Goal: Find specific page/section: Find specific page/section

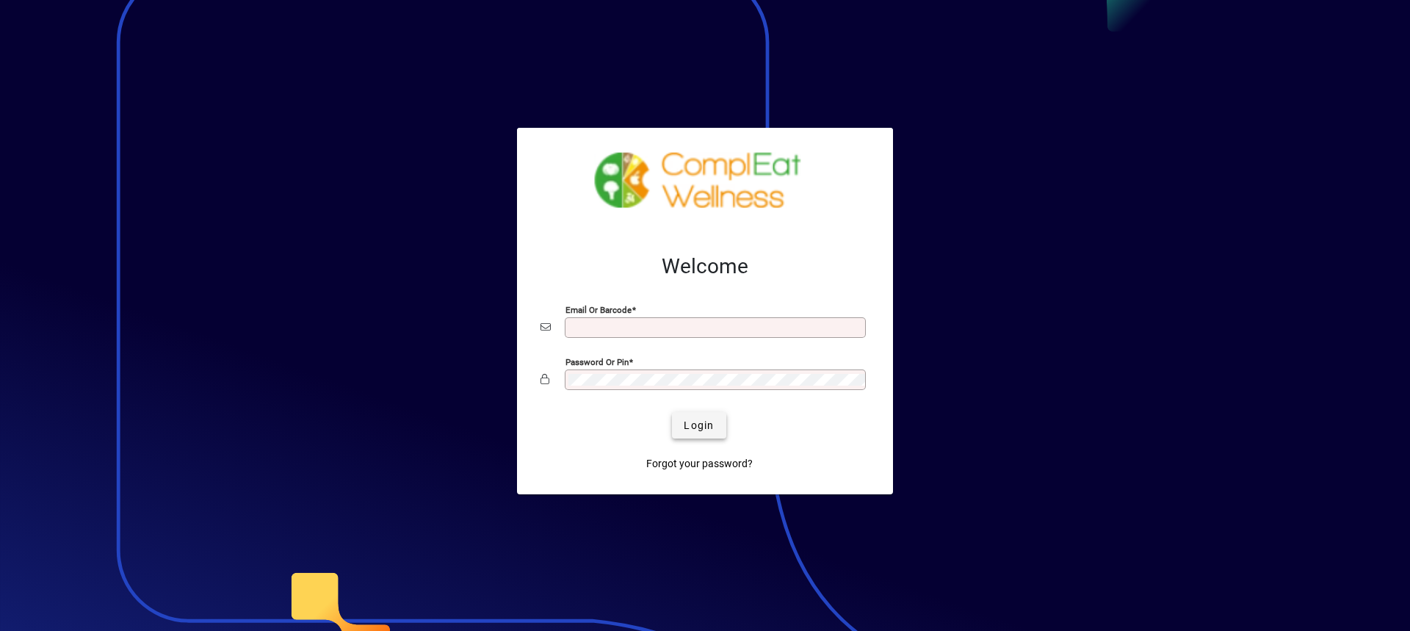
type input "**********"
click at [694, 432] on span "Login" at bounding box center [699, 425] width 30 height 15
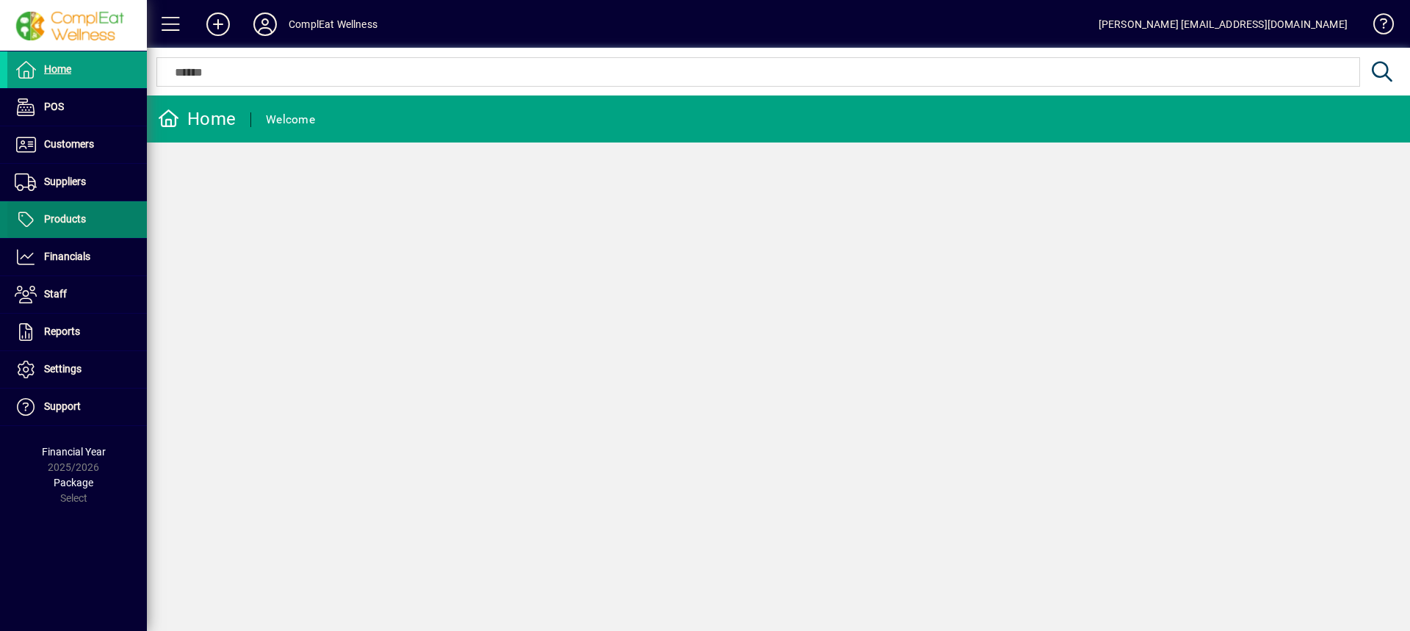
click at [76, 228] on span at bounding box center [76, 219] width 139 height 35
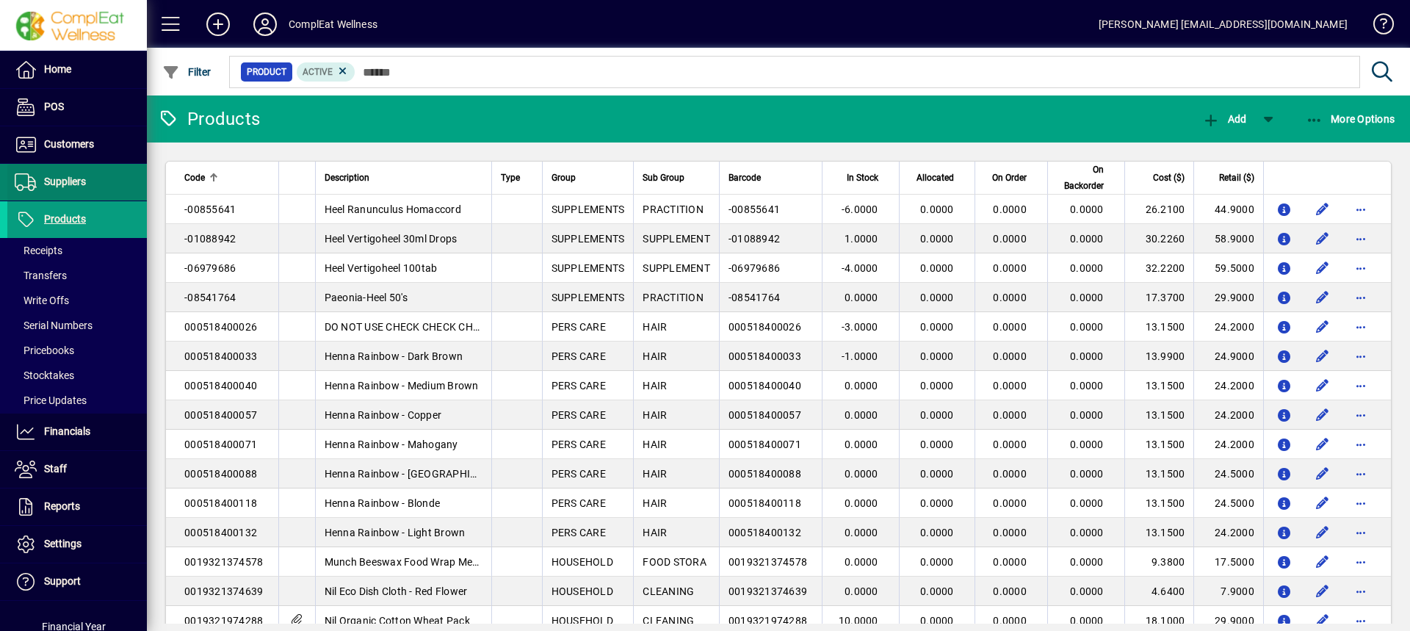
click at [90, 177] on span at bounding box center [76, 181] width 139 height 35
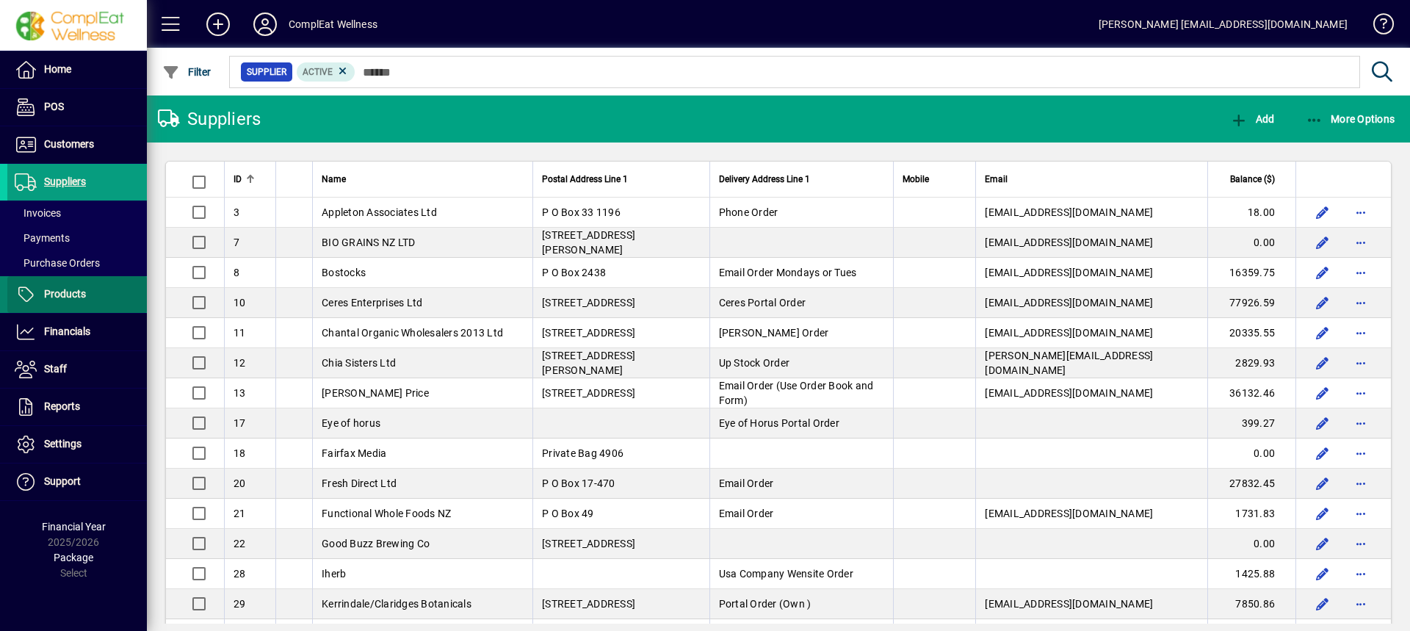
click at [95, 288] on span at bounding box center [76, 294] width 139 height 35
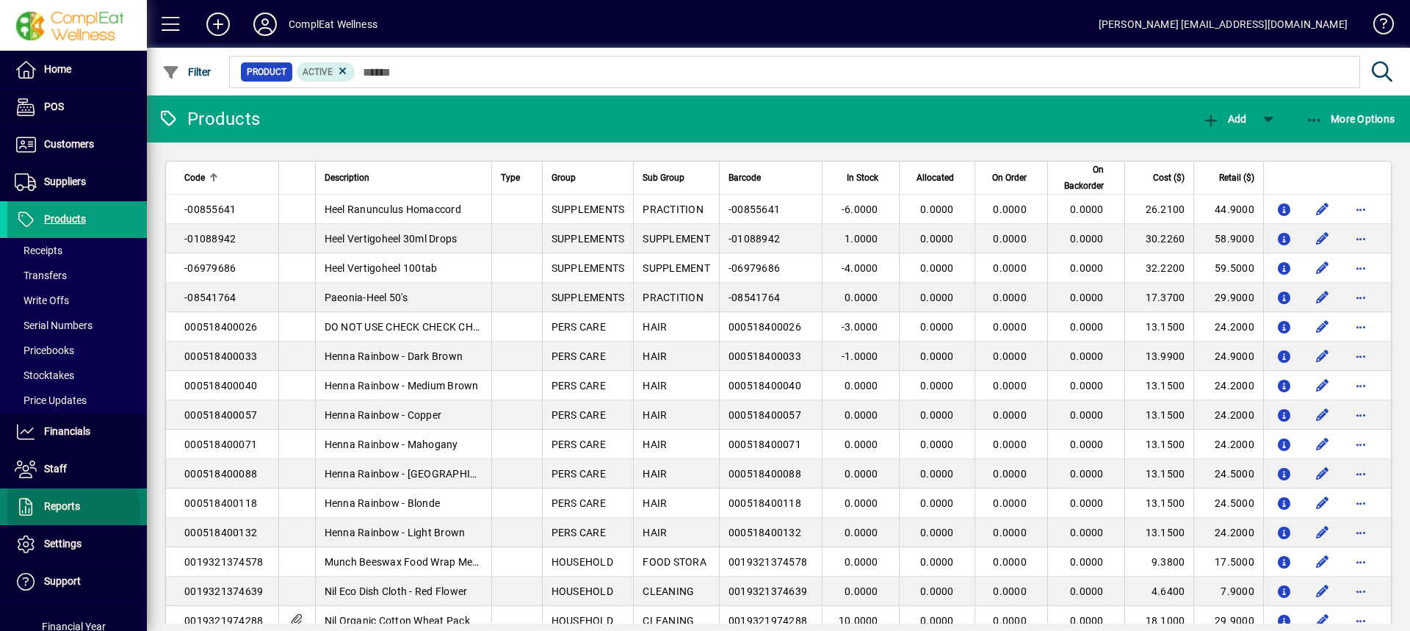
click at [67, 512] on span "Reports" at bounding box center [43, 507] width 73 height 18
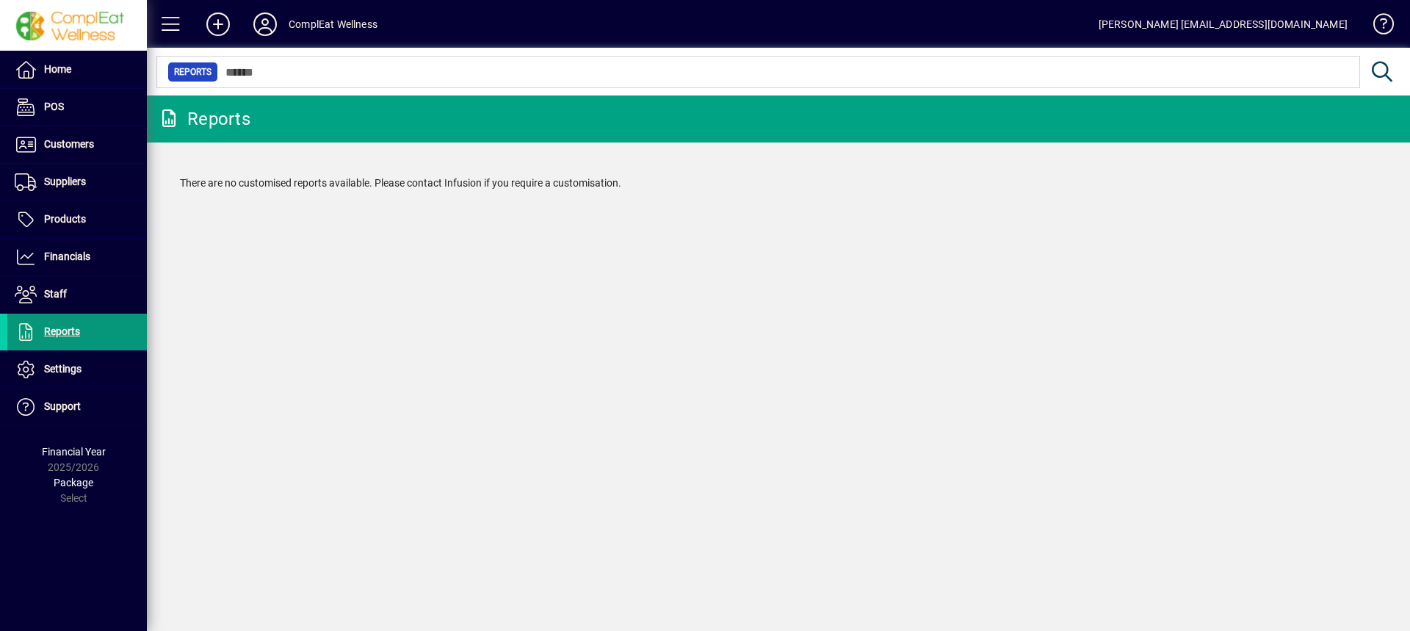
click at [77, 332] on span "Reports" at bounding box center [62, 331] width 36 height 12
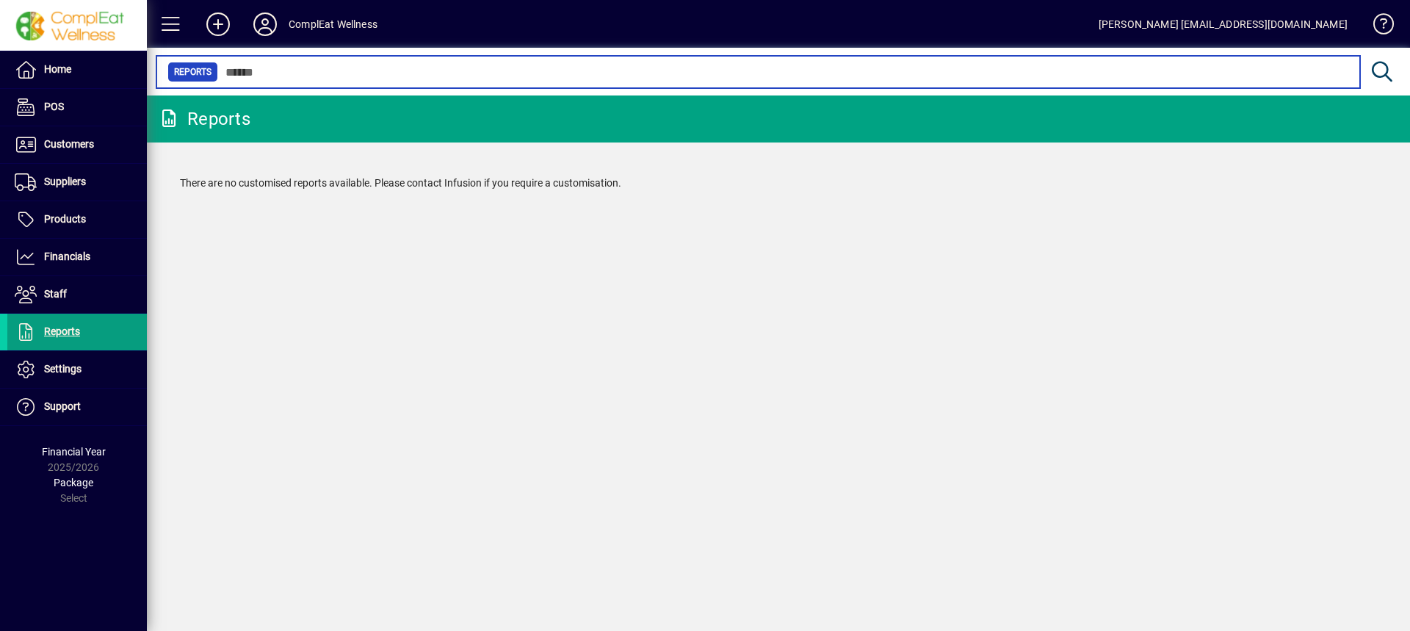
click at [294, 75] on input "text" at bounding box center [783, 72] width 1130 height 21
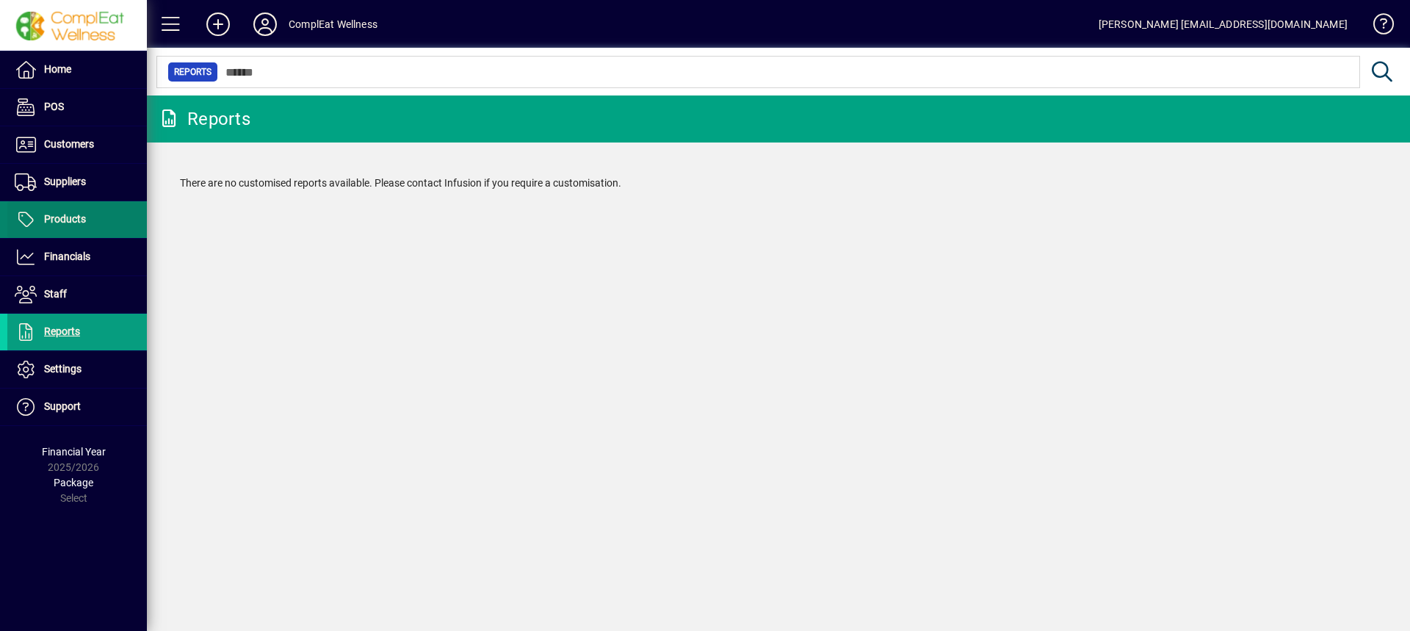
click at [105, 221] on span at bounding box center [76, 219] width 139 height 35
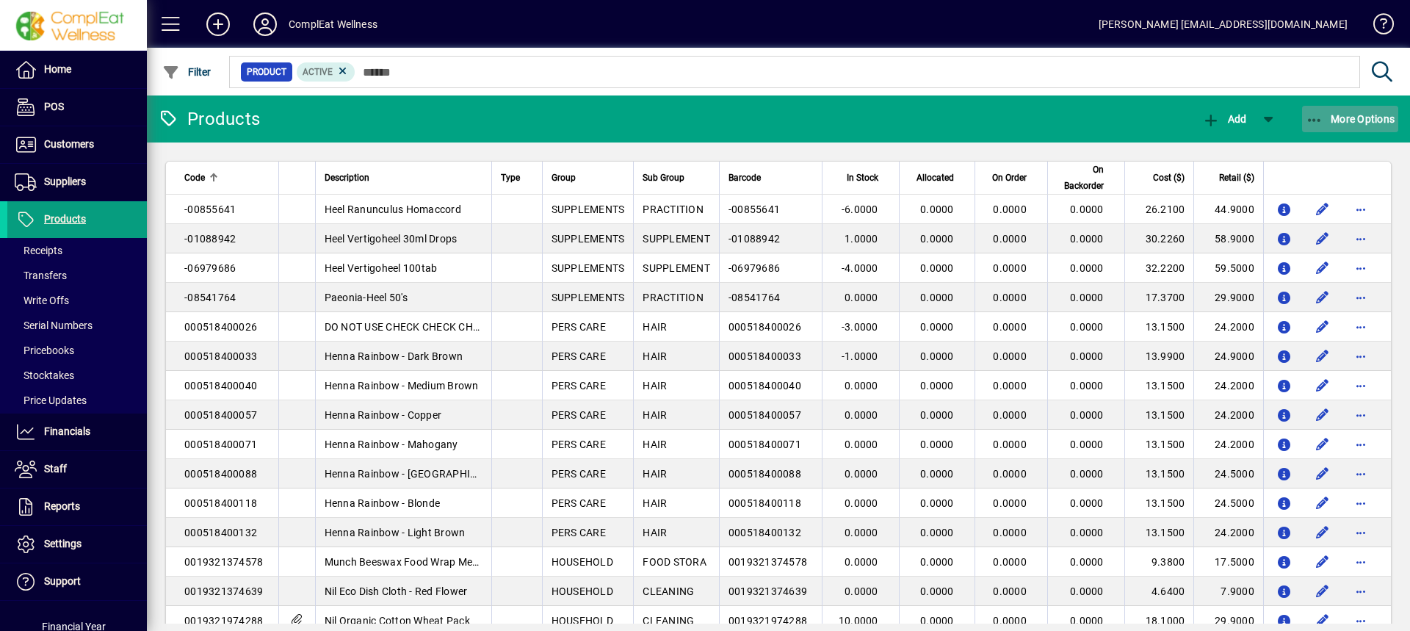
click at [1316, 118] on icon "button" at bounding box center [1314, 120] width 18 height 15
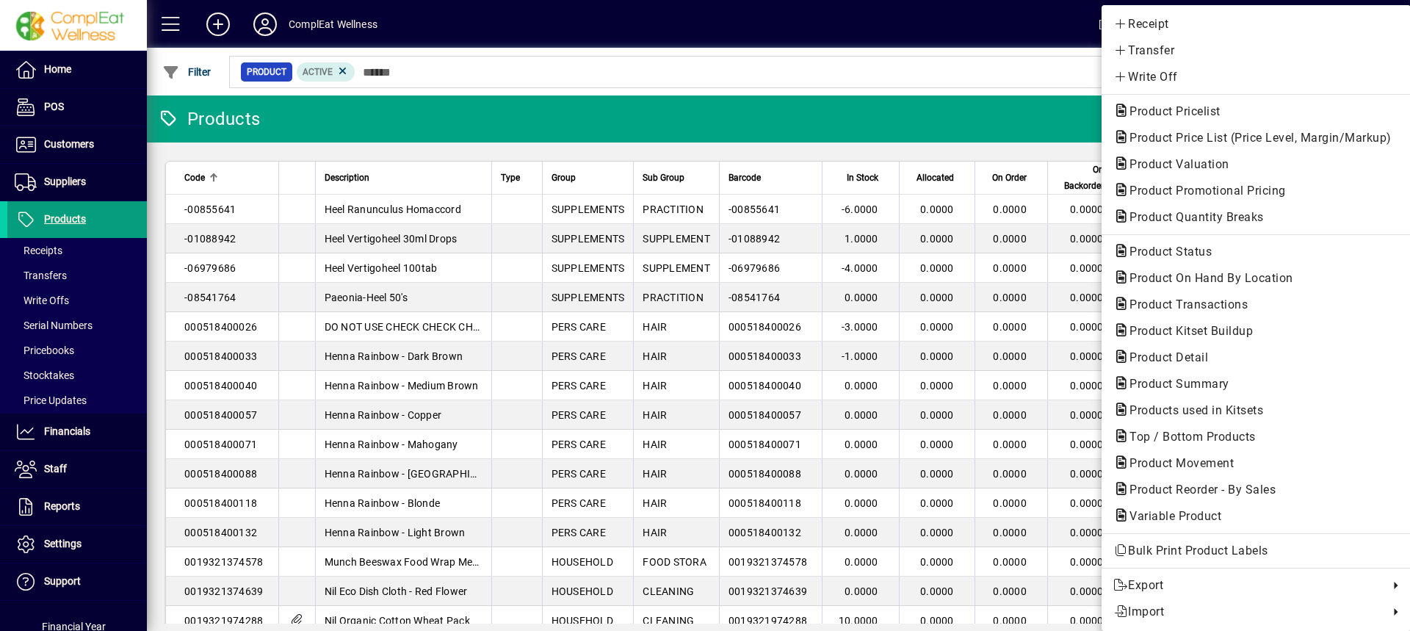
click at [67, 225] on div at bounding box center [705, 315] width 1410 height 631
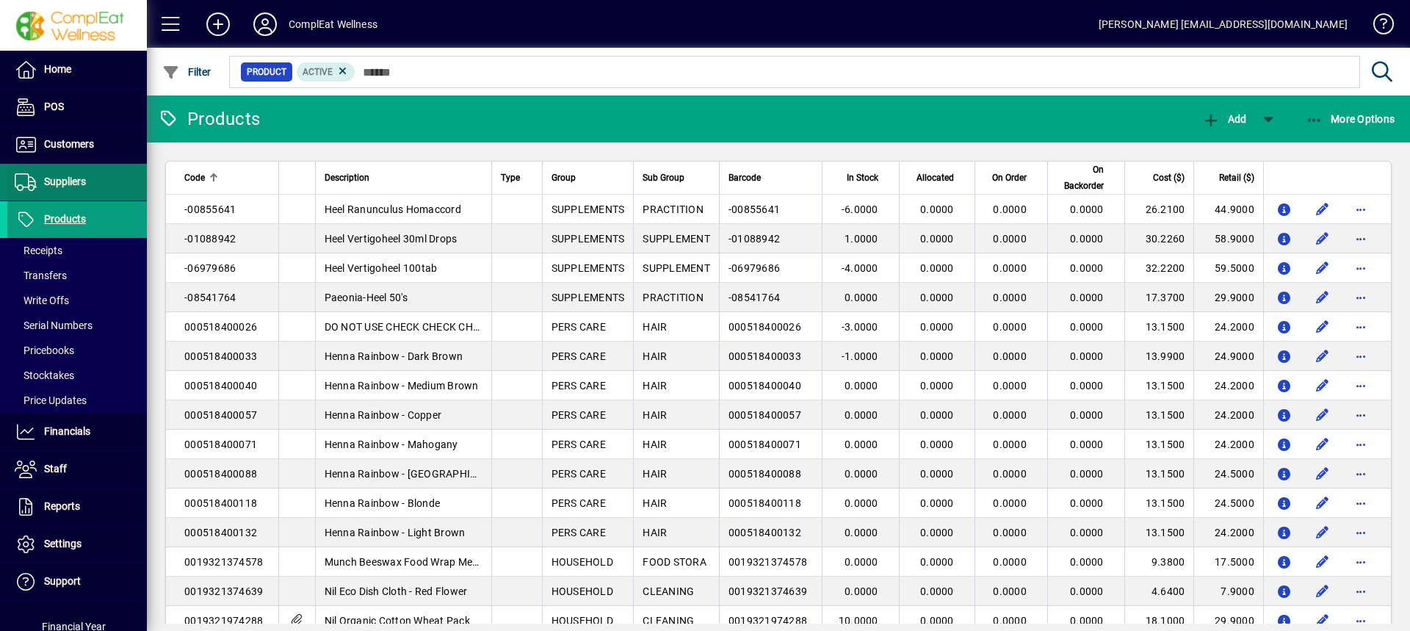
click at [72, 184] on span "Suppliers" at bounding box center [65, 181] width 42 height 12
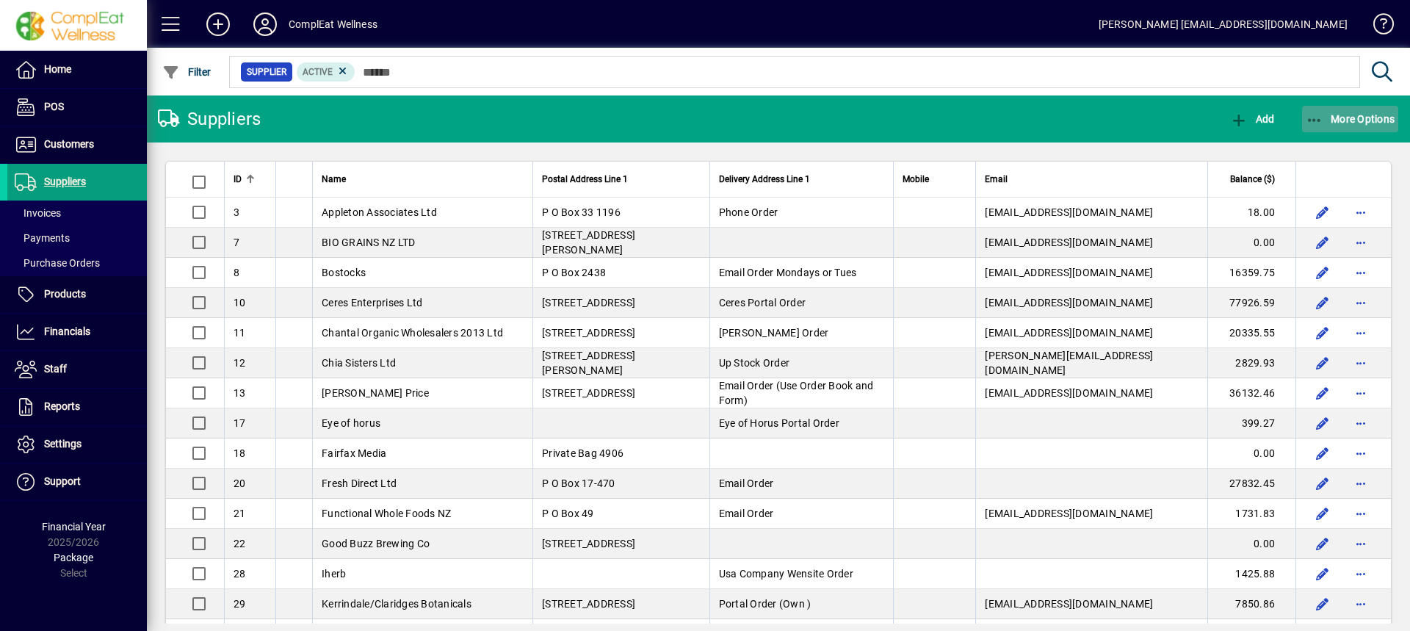
click at [1311, 106] on span "button" at bounding box center [1350, 118] width 97 height 35
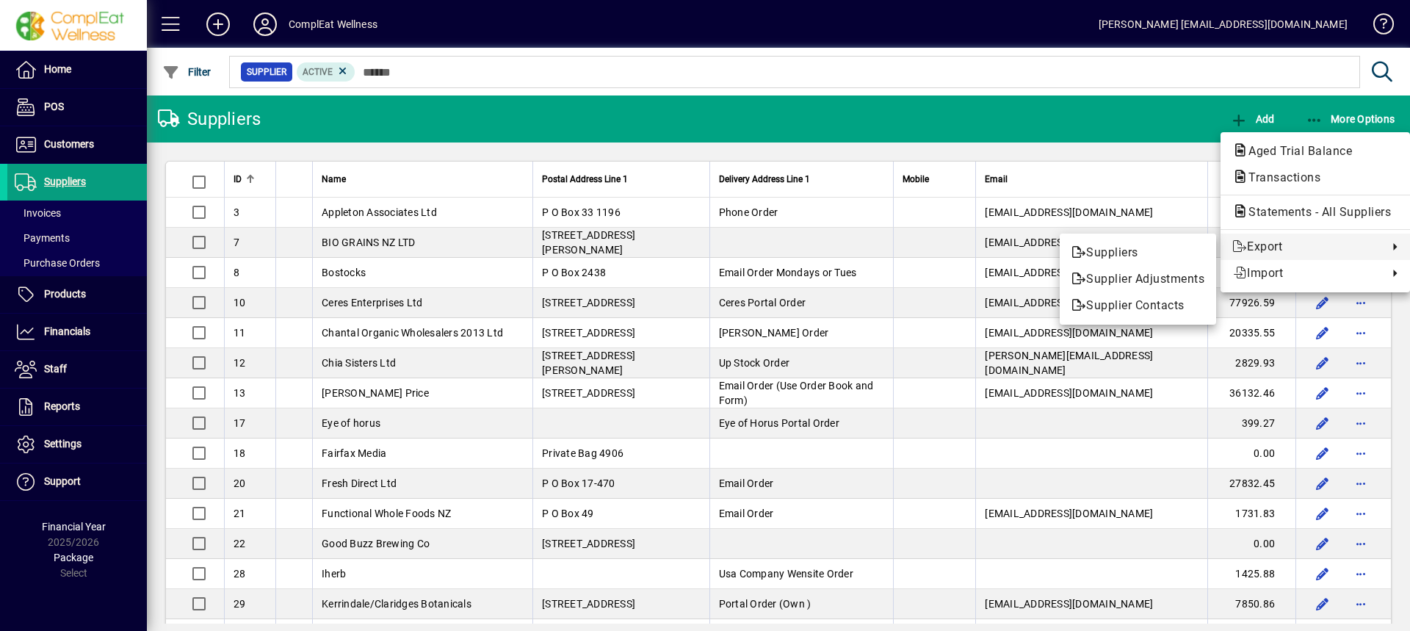
click at [62, 293] on div at bounding box center [705, 315] width 1410 height 631
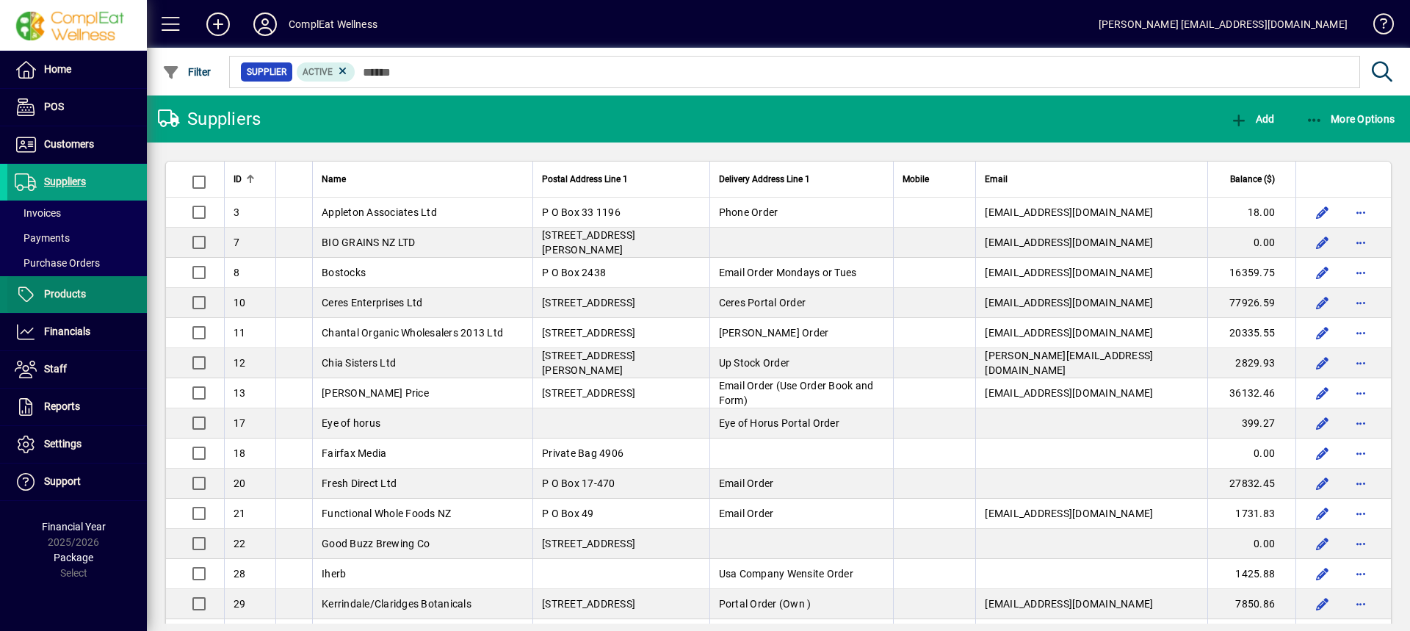
click at [62, 294] on span "Products" at bounding box center [65, 294] width 42 height 12
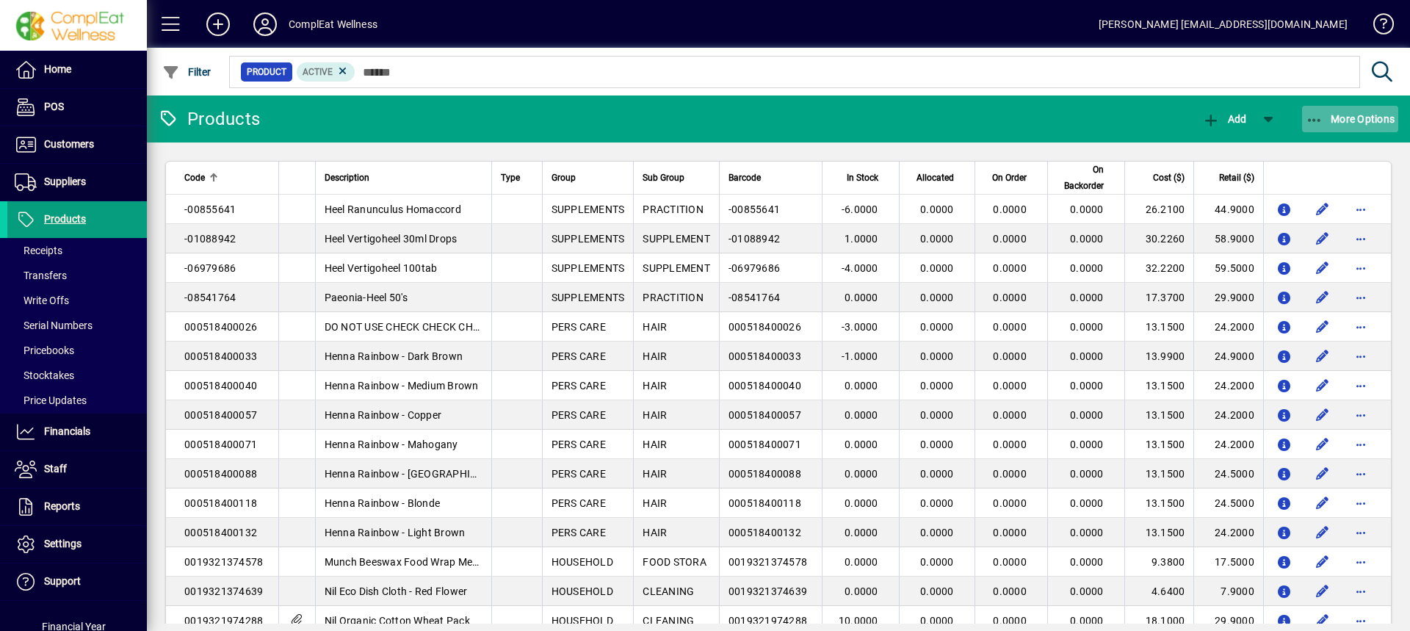
click at [1319, 124] on icon "button" at bounding box center [1314, 120] width 18 height 15
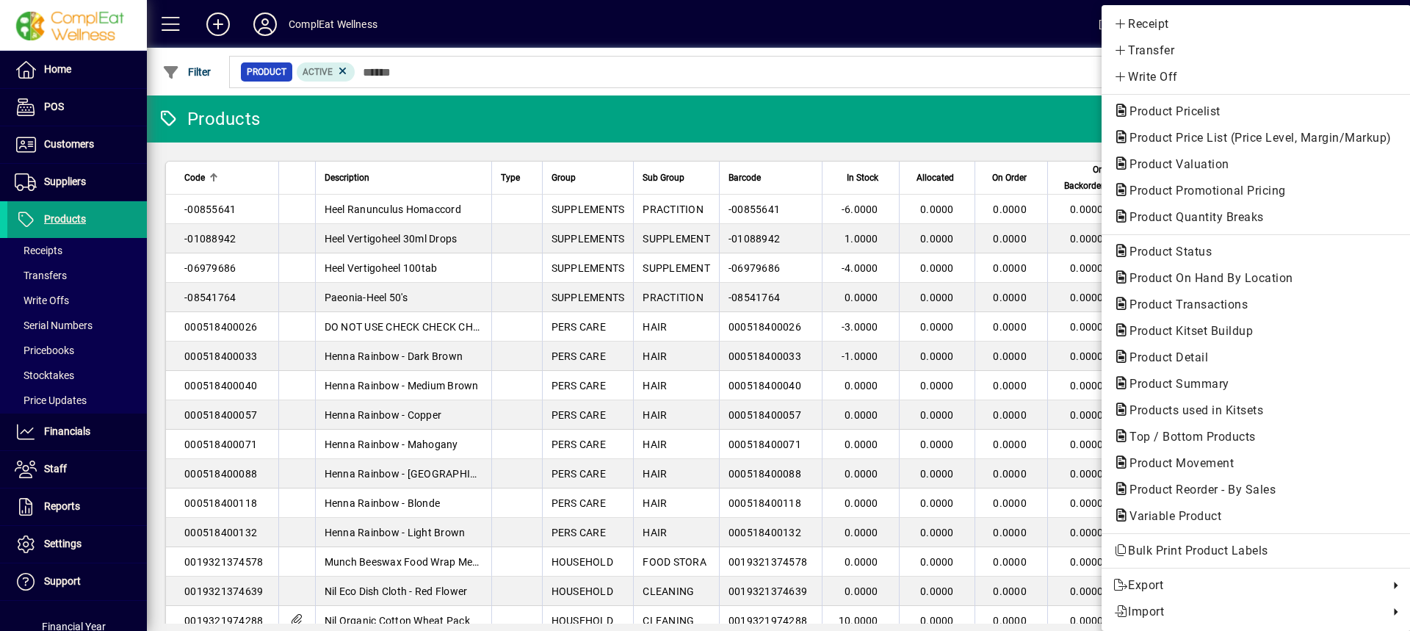
click at [63, 577] on div at bounding box center [705, 315] width 1410 height 631
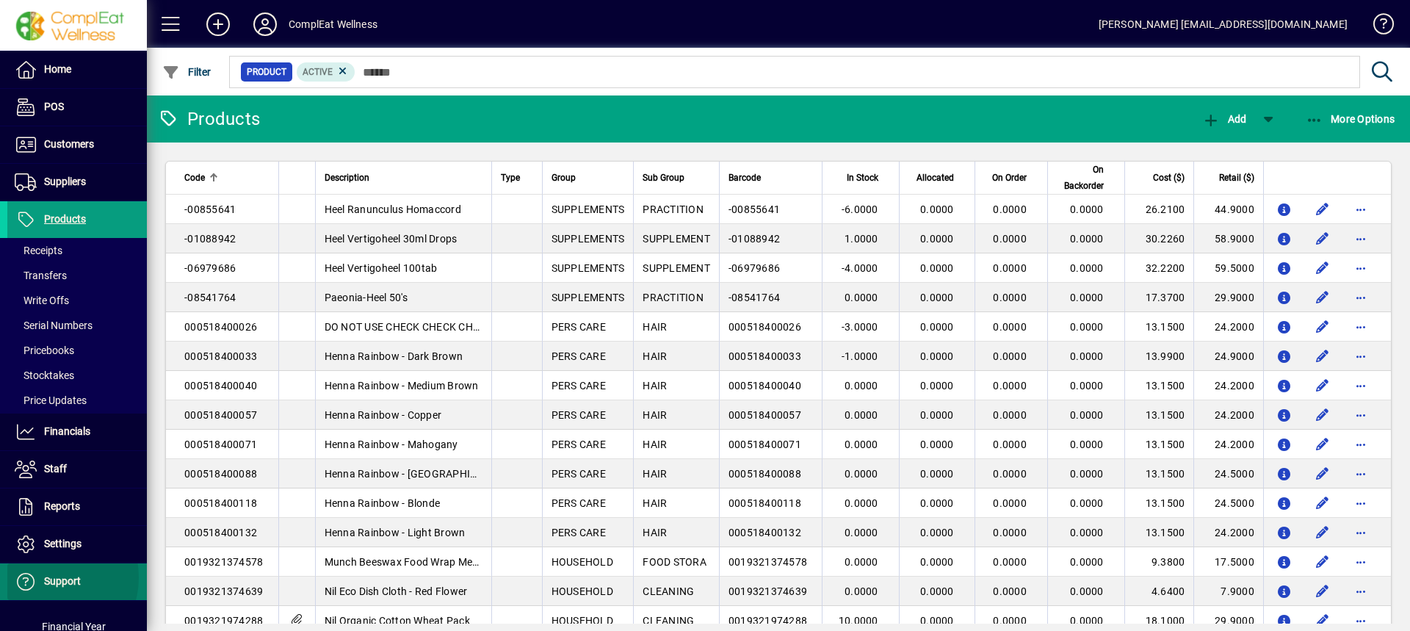
click at [45, 577] on span "Support" at bounding box center [62, 581] width 37 height 12
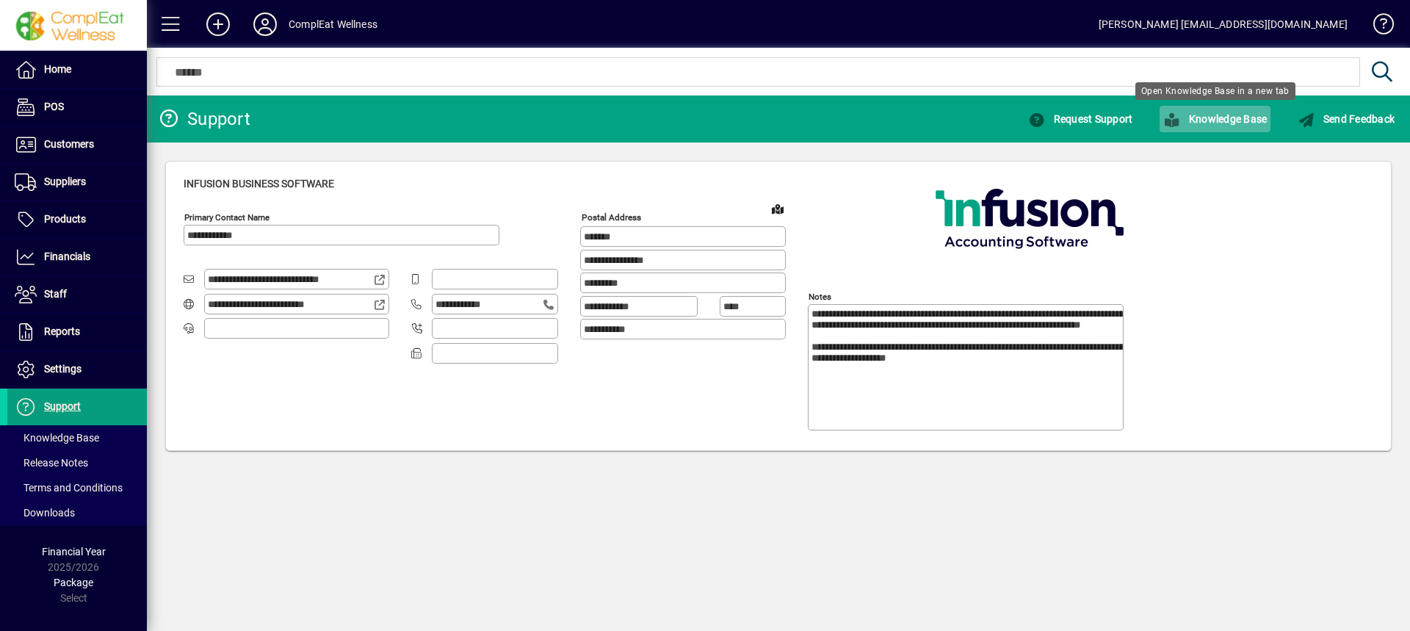
click at [1241, 123] on span "Knowledge Base" at bounding box center [1215, 119] width 104 height 12
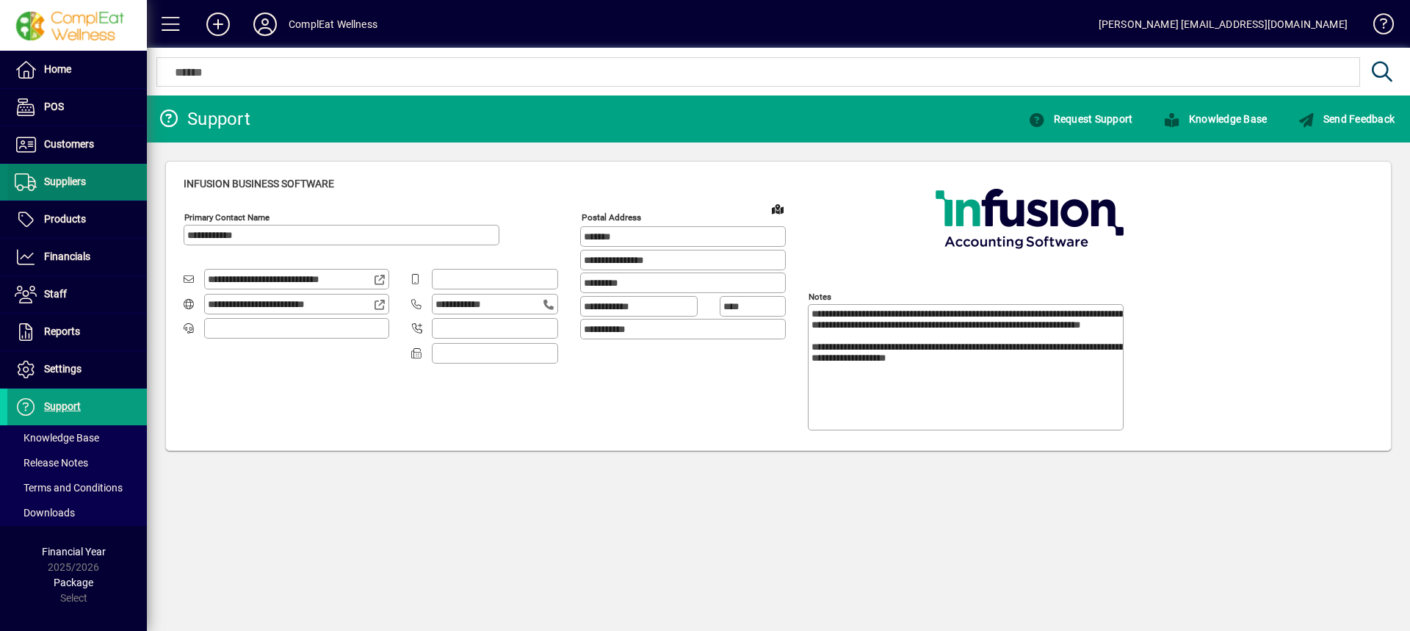
click at [85, 181] on span "Suppliers" at bounding box center [65, 181] width 42 height 12
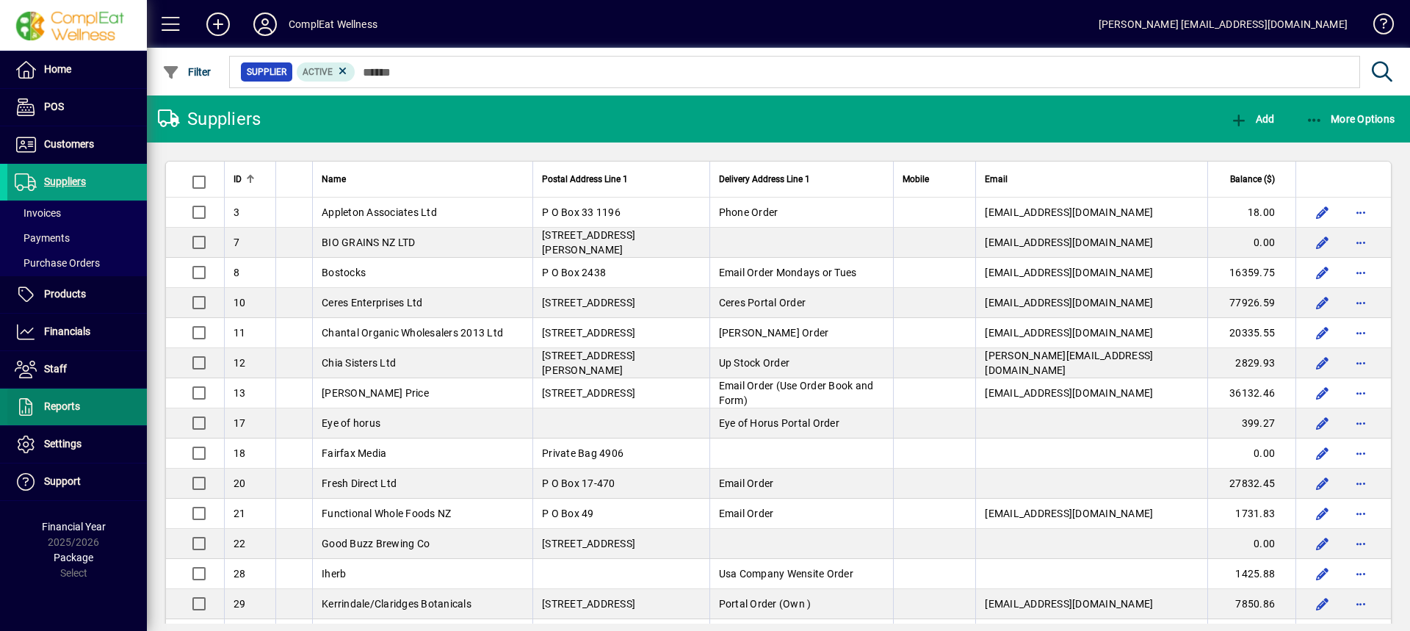
click at [68, 402] on span "Reports" at bounding box center [62, 406] width 36 height 12
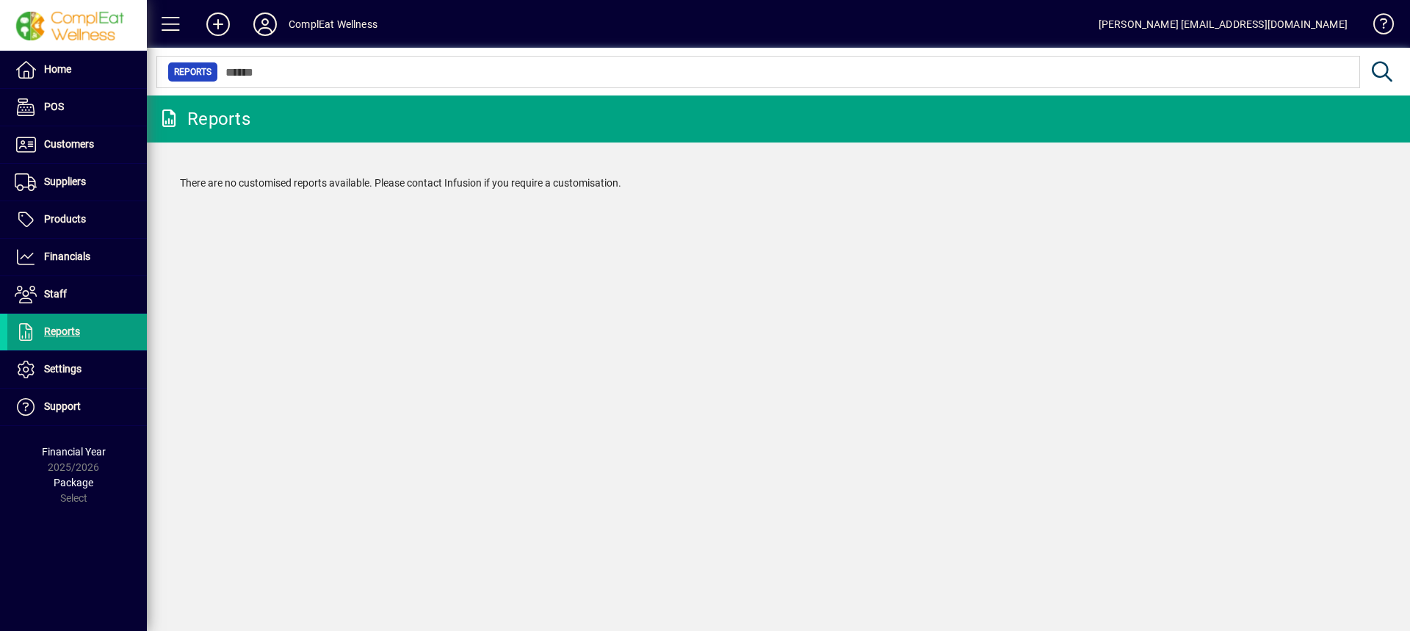
click at [176, 120] on icon at bounding box center [169, 118] width 22 height 18
click at [234, 112] on div "Reports" at bounding box center [204, 118] width 93 height 23
click at [67, 191] on span at bounding box center [76, 181] width 139 height 35
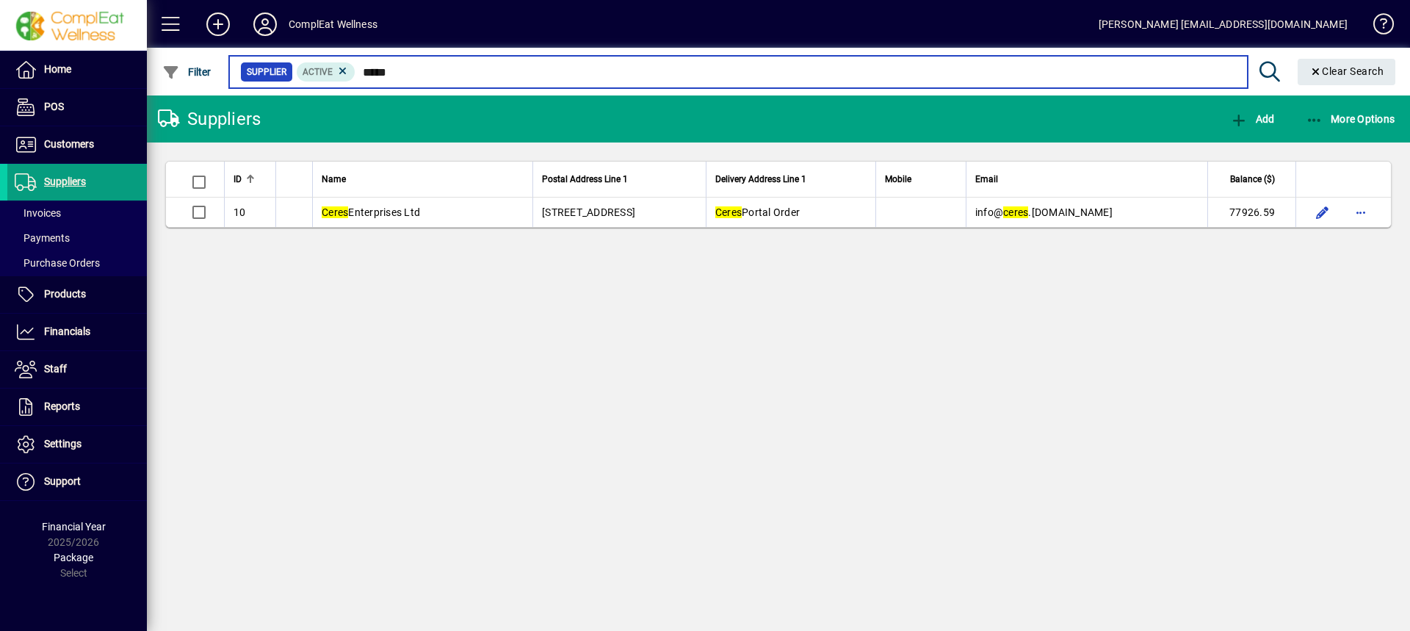
type input "*****"
